Goal: Check status: Check status

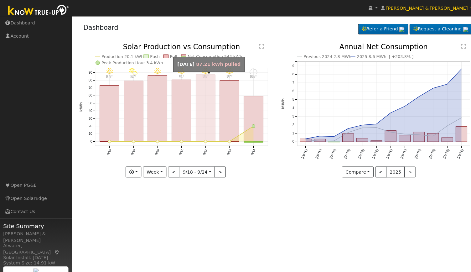
click at [200, 122] on rect "onclick=""" at bounding box center [200, 105] width 19 height 65
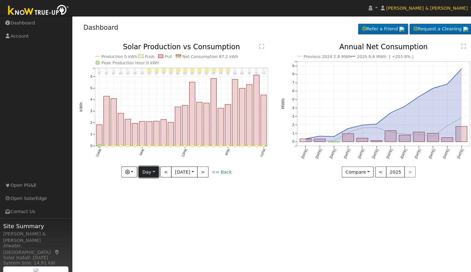
click at [147, 168] on button "Day" at bounding box center [144, 167] width 19 height 11
click at [151, 205] on link "Year" at bounding box center [158, 206] width 44 height 9
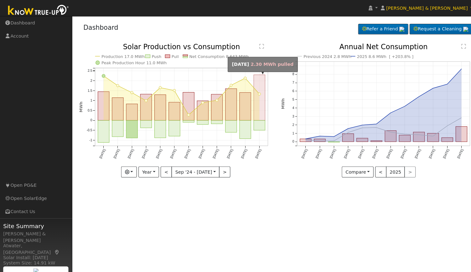
click at [251, 108] on rect "onclick=""" at bounding box center [252, 95] width 11 height 44
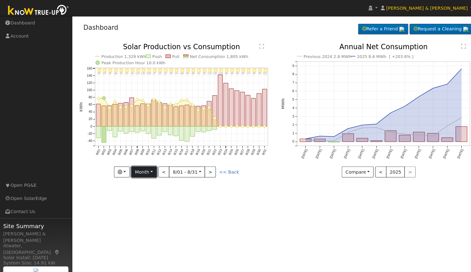
click at [151, 169] on button "Month" at bounding box center [140, 167] width 25 height 11
click at [149, 208] on link "Year" at bounding box center [150, 206] width 44 height 9
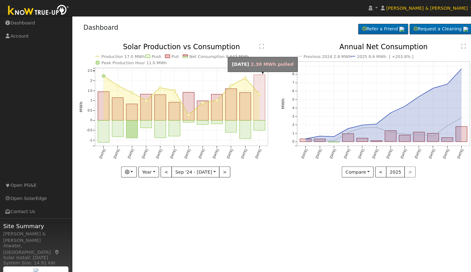
click at [249, 111] on rect "onclick=""" at bounding box center [252, 95] width 11 height 44
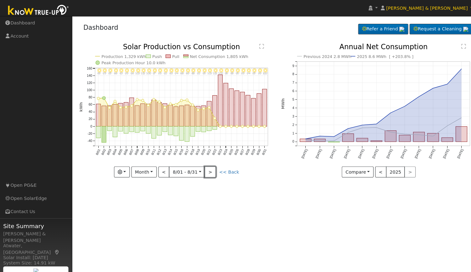
click at [206, 168] on button ">" at bounding box center [204, 167] width 11 height 11
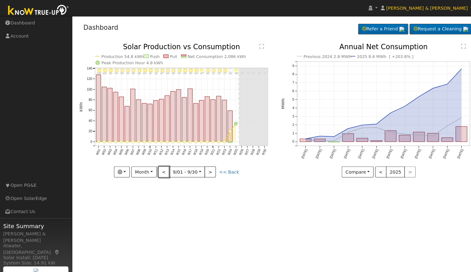
click at [164, 166] on button "<" at bounding box center [159, 167] width 11 height 11
type input "[DATE]"
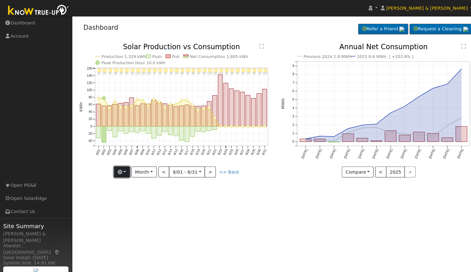
click at [126, 167] on button "button" at bounding box center [118, 167] width 15 height 11
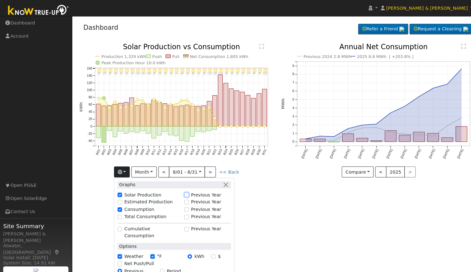
click at [184, 191] on input "Previous Year" at bounding box center [182, 190] width 4 height 4
checkbox input "true"
click at [207, 169] on button ">" at bounding box center [204, 167] width 11 height 11
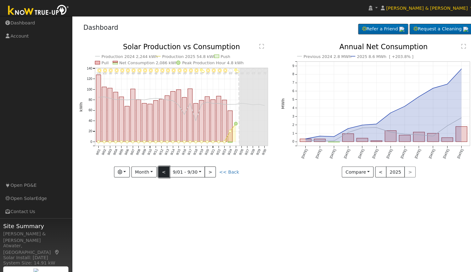
click at [159, 167] on button "<" at bounding box center [159, 167] width 11 height 11
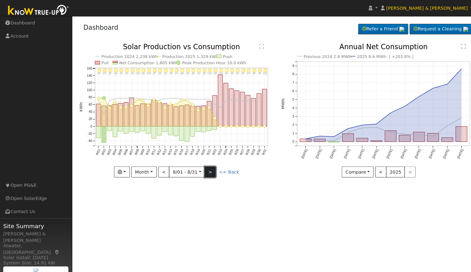
click at [207, 167] on button ">" at bounding box center [204, 167] width 11 height 11
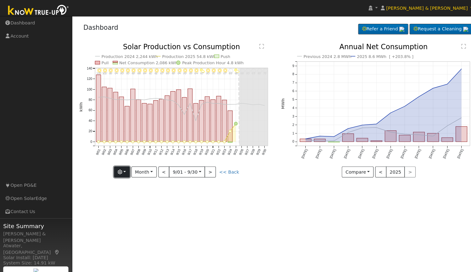
drag, startPoint x: 123, startPoint y: 167, endPoint x: 122, endPoint y: 170, distance: 3.2
click at [123, 167] on button "button" at bounding box center [118, 167] width 15 height 11
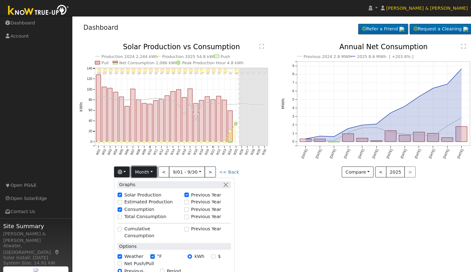
click at [145, 167] on button "Month" at bounding box center [140, 167] width 25 height 11
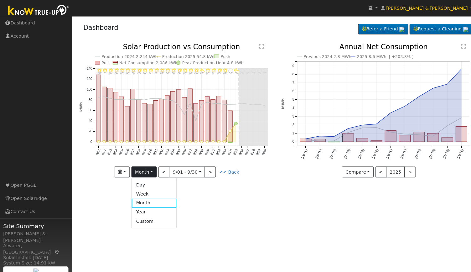
click at [144, 208] on link "Year" at bounding box center [150, 206] width 44 height 9
type input "[DATE]"
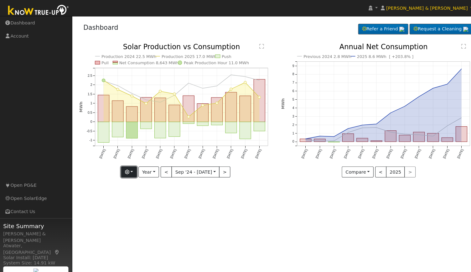
click at [130, 167] on button "button" at bounding box center [125, 167] width 15 height 11
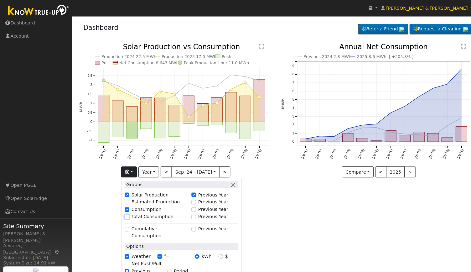
click at [126, 211] on input "Total Consumption" at bounding box center [123, 211] width 4 height 4
checkbox input "true"
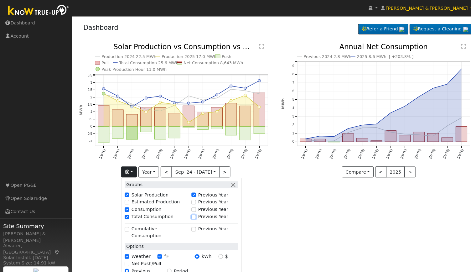
click at [190, 209] on input "Previous Year" at bounding box center [189, 211] width 4 height 4
checkbox input "true"
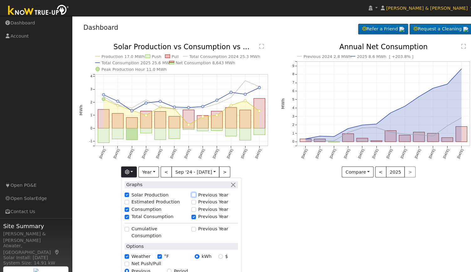
click at [191, 189] on input "Previous Year" at bounding box center [189, 190] width 4 height 4
checkbox input "true"
checkbox input "false"
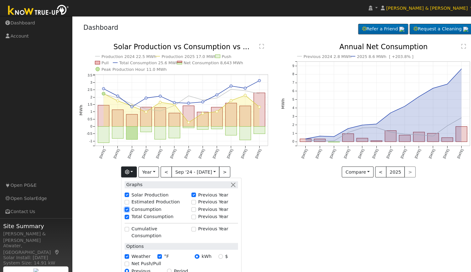
click at [126, 203] on input "Consumption" at bounding box center [123, 204] width 4 height 4
checkbox input "false"
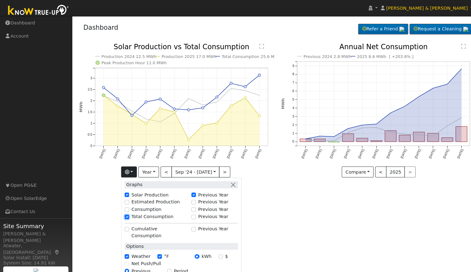
click at [125, 209] on input "Total Consumption" at bounding box center [123, 211] width 4 height 4
checkbox input "false"
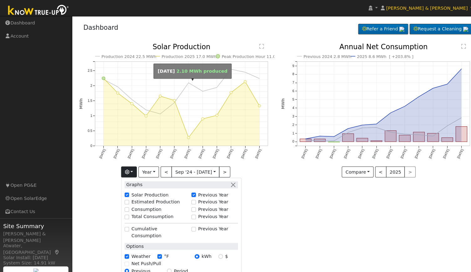
click at [183, 81] on circle "onclick=""" at bounding box center [184, 81] width 3 height 3
type input "[DATE]"
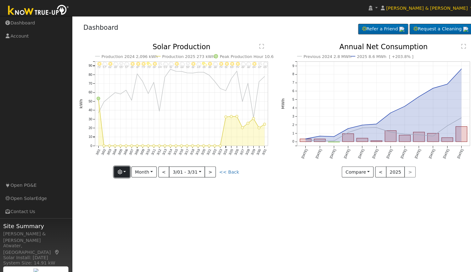
click at [126, 166] on button "button" at bounding box center [118, 167] width 15 height 11
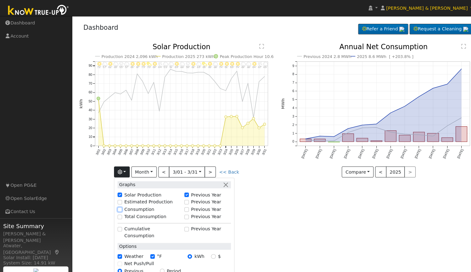
click at [119, 205] on input "Consumption" at bounding box center [117, 204] width 4 height 4
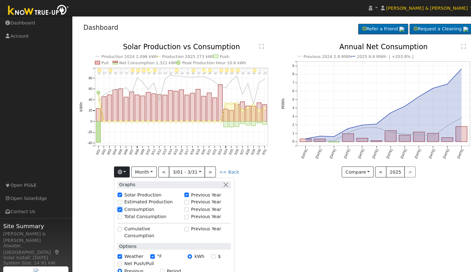
click at [119, 206] on input "Consumption" at bounding box center [117, 204] width 4 height 4
checkbox input "false"
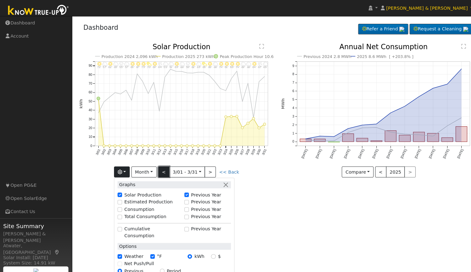
click at [163, 166] on button "<" at bounding box center [159, 167] width 11 height 11
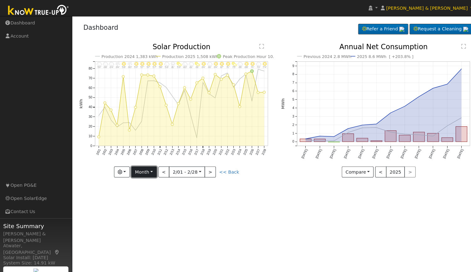
click at [140, 170] on button "Month" at bounding box center [140, 167] width 25 height 11
click at [139, 204] on link "Year" at bounding box center [150, 206] width 44 height 9
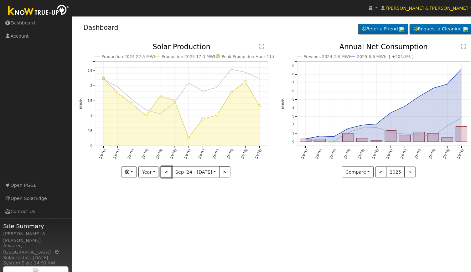
click at [162, 166] on button "<" at bounding box center [162, 167] width 11 height 11
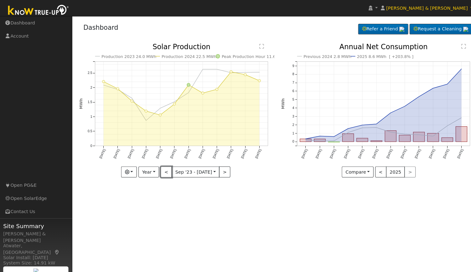
click at [164, 167] on button "<" at bounding box center [162, 167] width 11 height 11
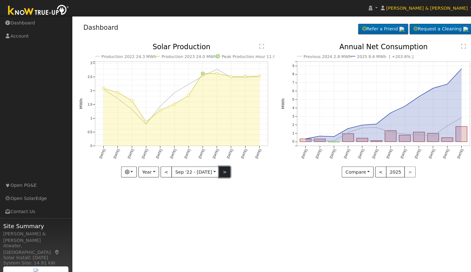
click at [215, 168] on button ">" at bounding box center [218, 167] width 11 height 11
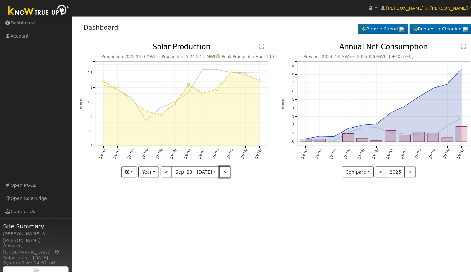
click at [214, 169] on button ">" at bounding box center [218, 167] width 11 height 11
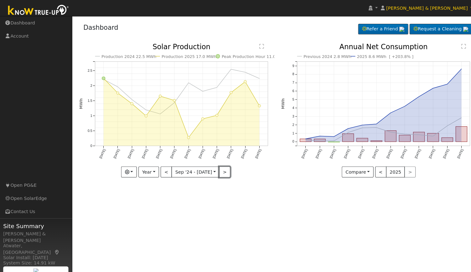
click at [214, 169] on button ">" at bounding box center [218, 167] width 11 height 11
type input "[DATE]"
